Goal: Book appointment/travel/reservation

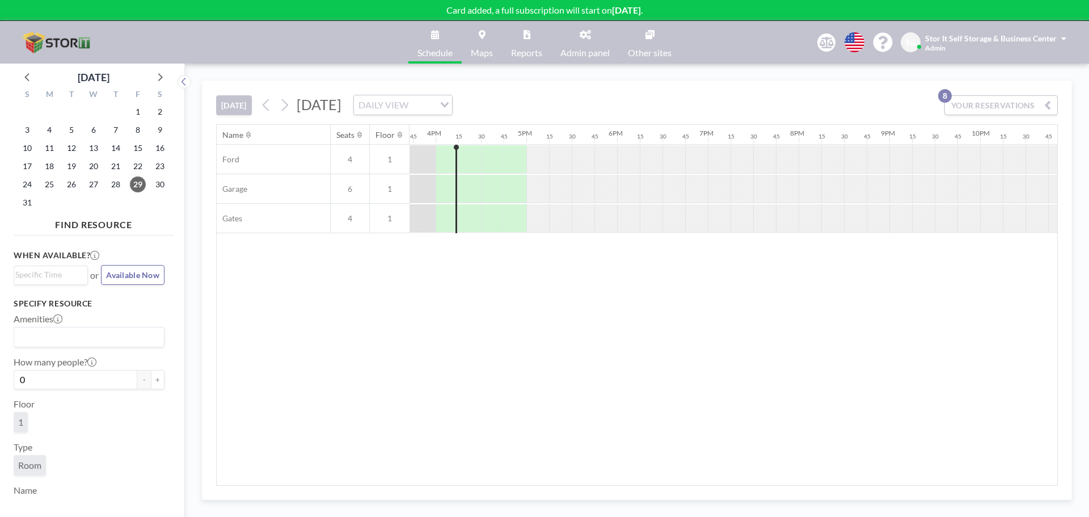
scroll to position [0, 1429]
click at [157, 182] on span "30" at bounding box center [160, 184] width 16 height 16
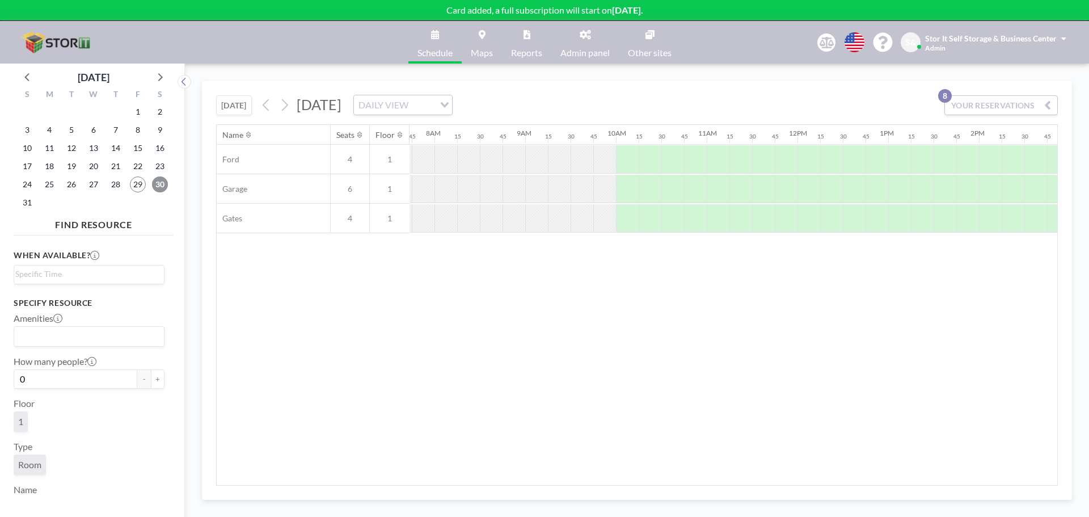
scroll to position [0, 703]
click at [162, 78] on icon at bounding box center [160, 77] width 5 height 8
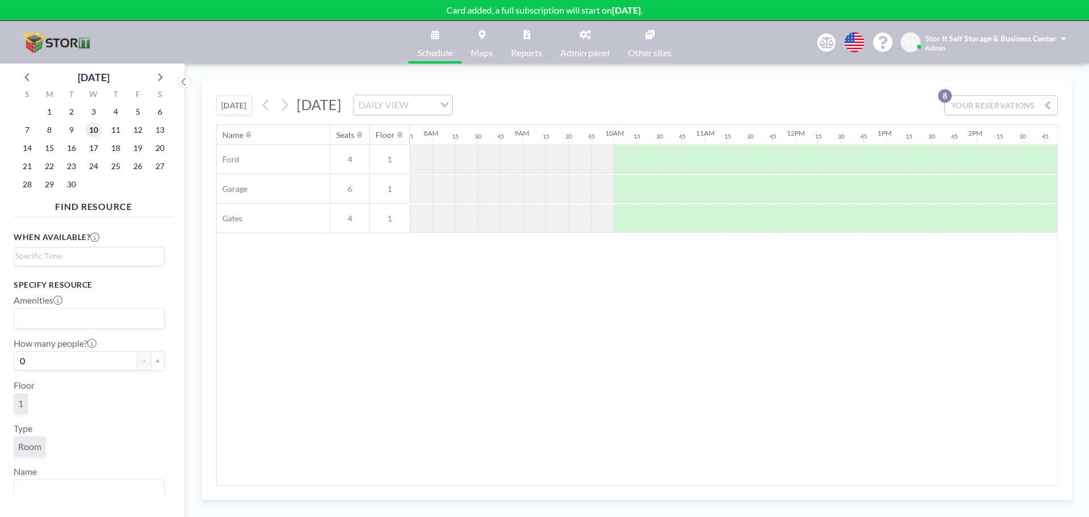
click at [97, 129] on span "10" at bounding box center [94, 130] width 16 height 16
click at [630, 154] on div at bounding box center [625, 159] width 23 height 28
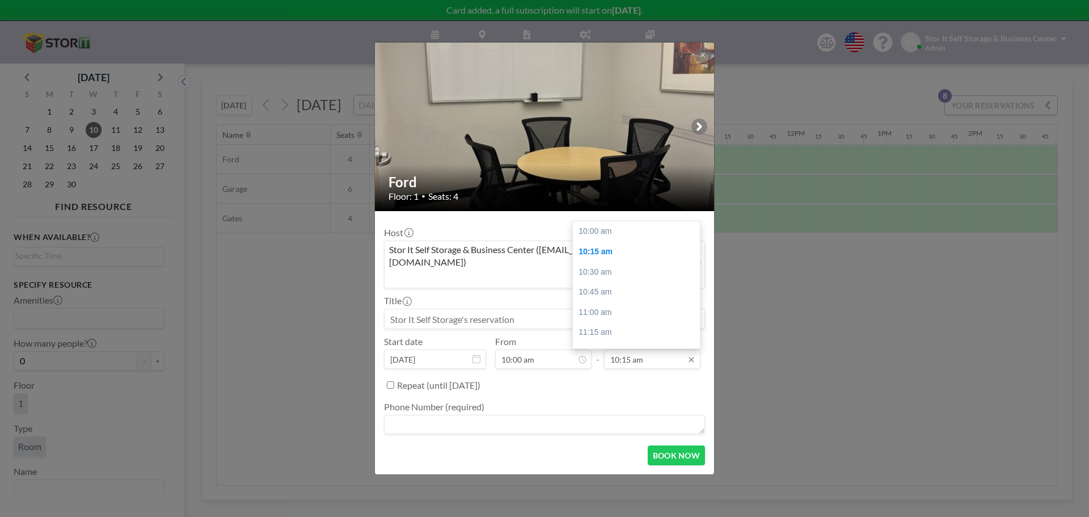
scroll to position [20, 0]
click at [702, 62] on button at bounding box center [703, 55] width 16 height 16
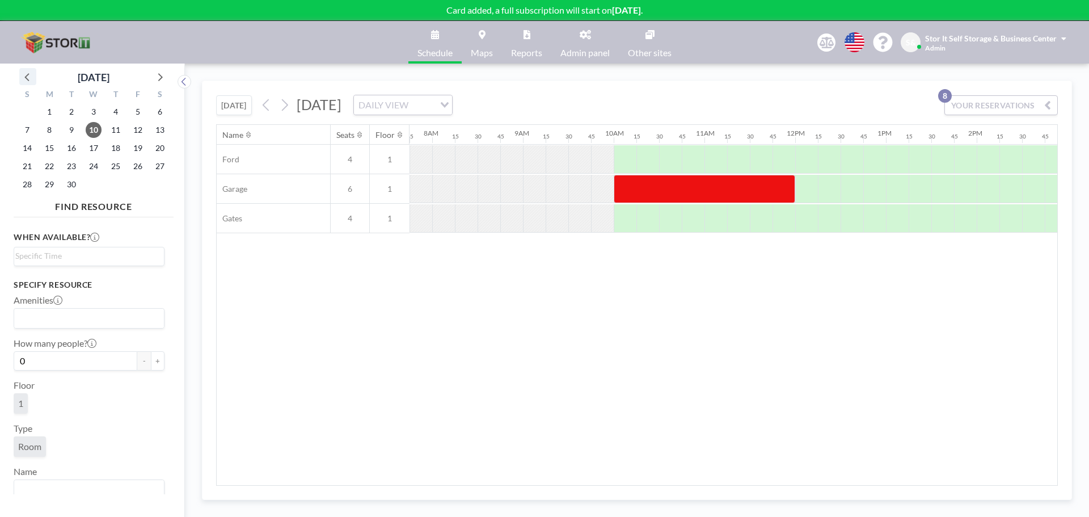
click at [23, 77] on icon at bounding box center [27, 76] width 15 height 15
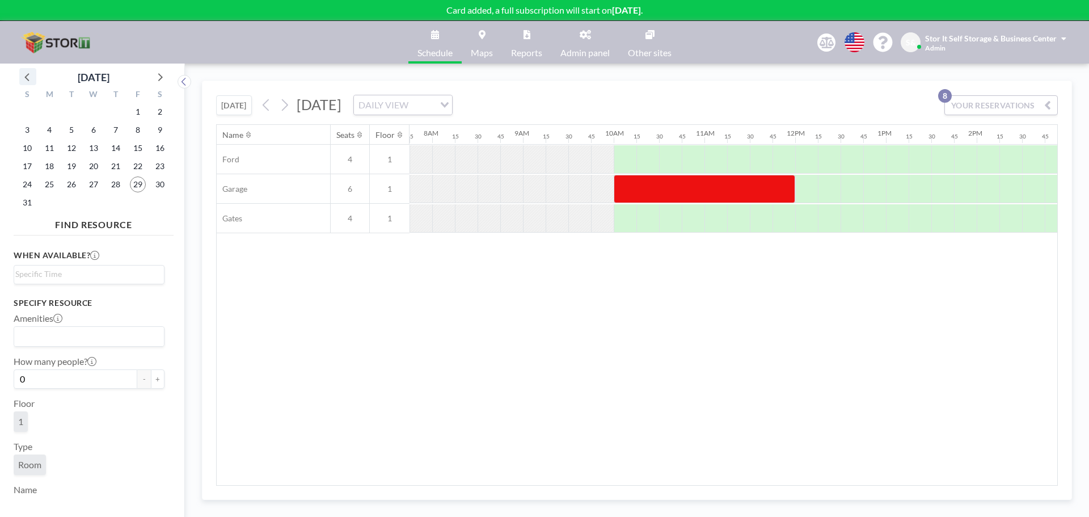
click at [23, 74] on icon at bounding box center [27, 76] width 15 height 15
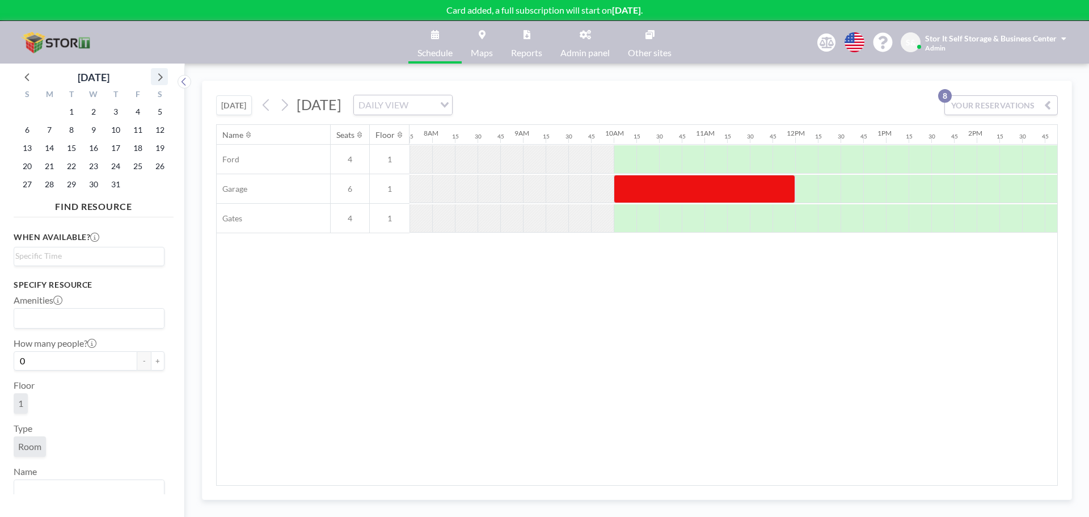
click at [156, 74] on icon at bounding box center [159, 76] width 15 height 15
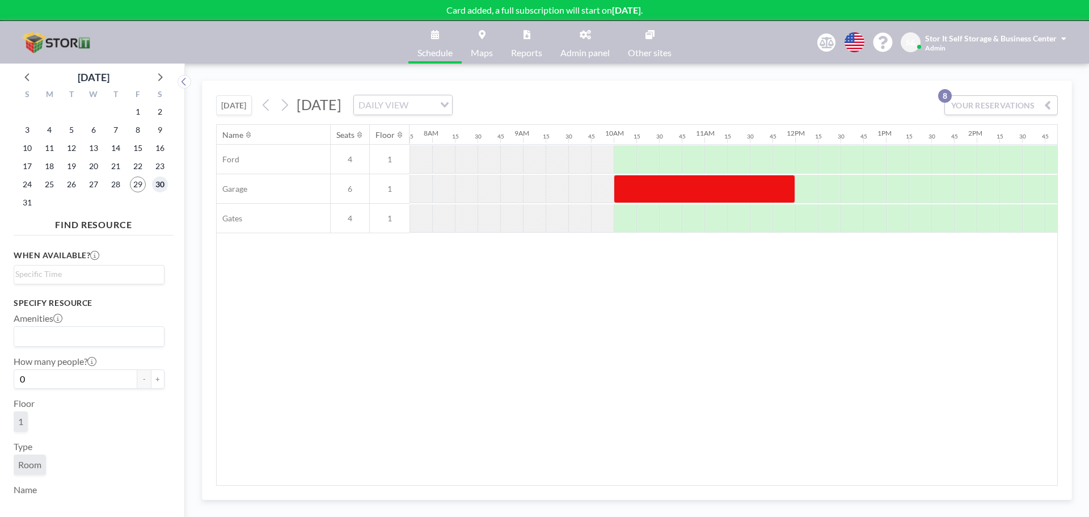
click at [161, 182] on span "30" at bounding box center [160, 184] width 16 height 16
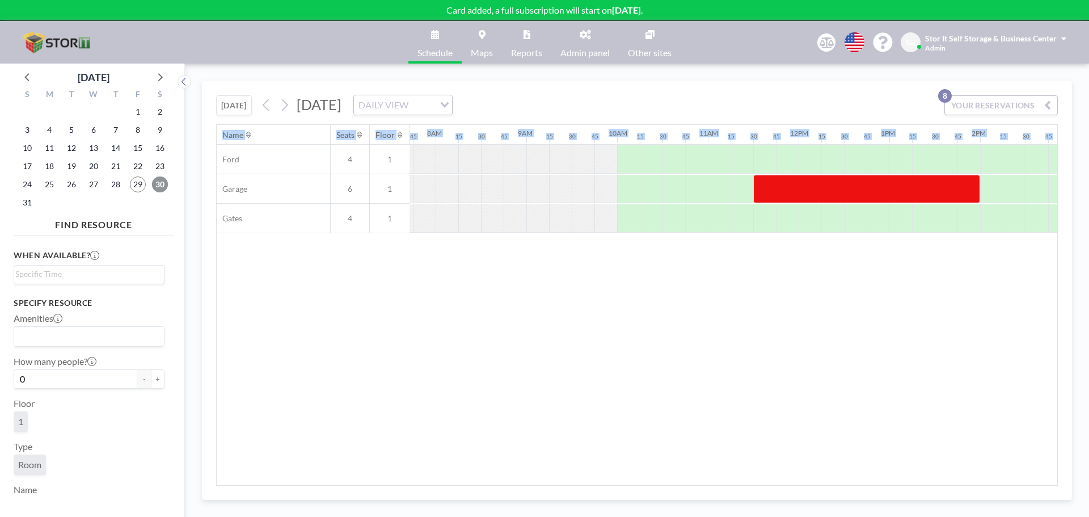
scroll to position [0, 703]
